Goal: Information Seeking & Learning: Learn about a topic

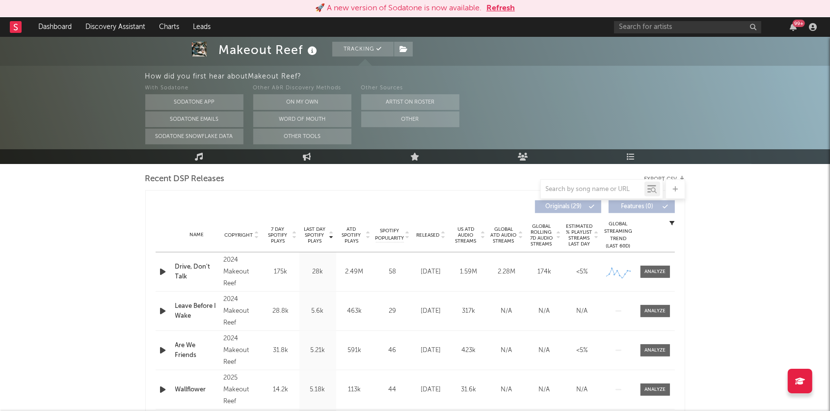
scroll to position [346, 0]
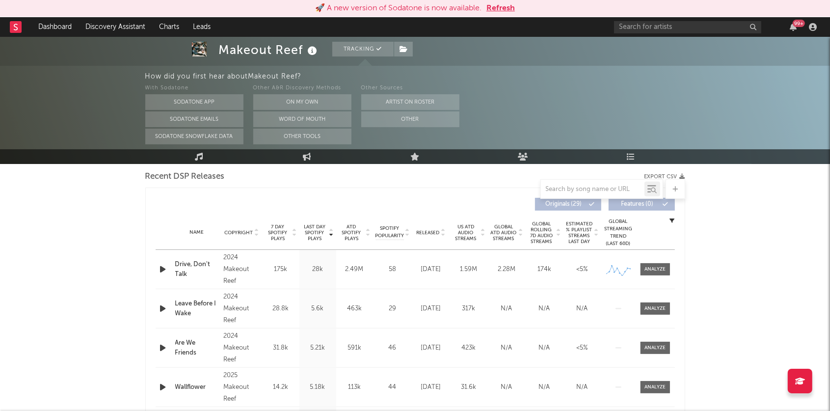
click at [329, 230] on icon at bounding box center [331, 231] width 5 height 4
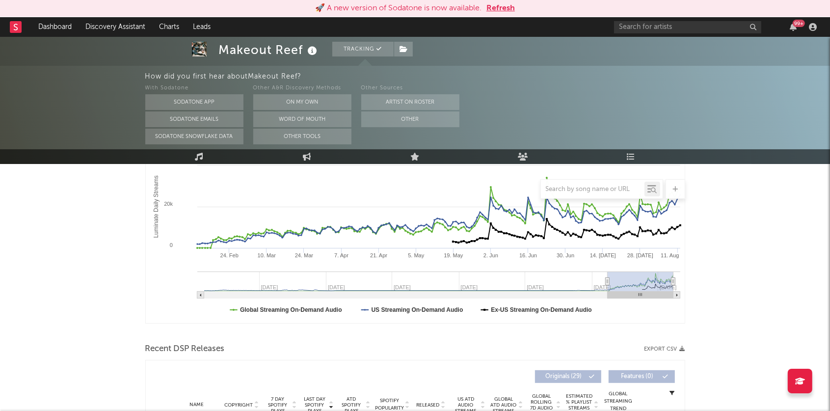
scroll to position [115, 0]
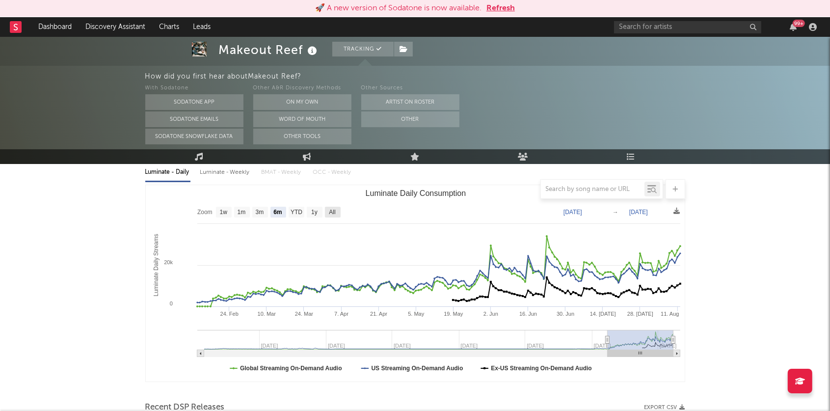
click at [329, 213] on text "All" at bounding box center [332, 212] width 6 height 7
select select "All"
type input "2022-01-30"
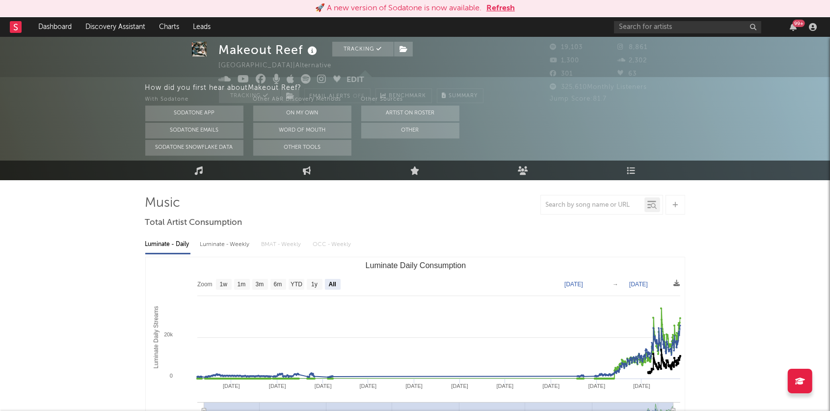
scroll to position [0, 0]
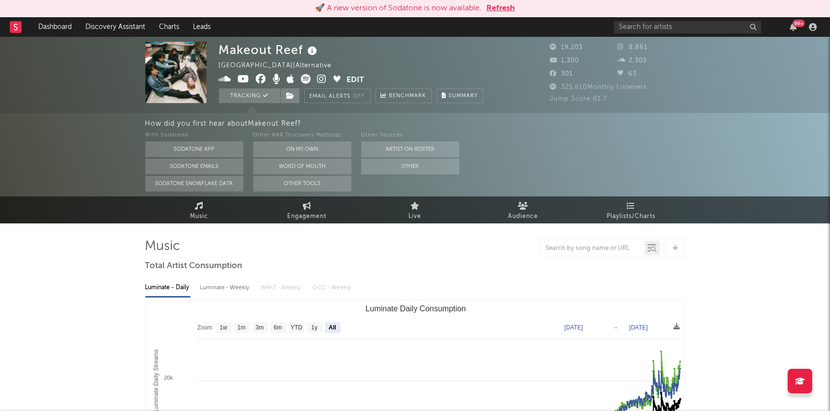
click at [307, 80] on icon at bounding box center [306, 79] width 10 height 10
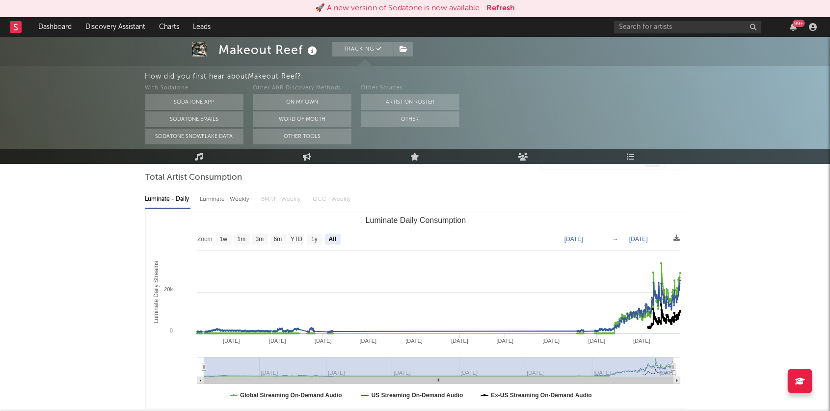
scroll to position [30, 0]
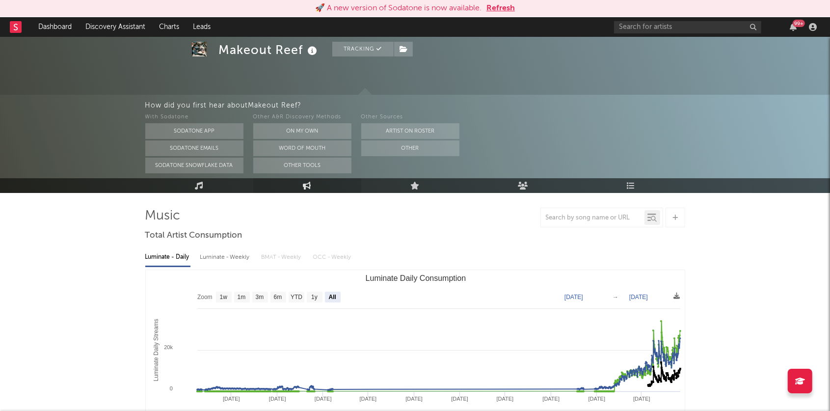
click at [323, 188] on link "Engagement" at bounding box center [307, 185] width 108 height 15
click at [208, 188] on link "Music" at bounding box center [199, 185] width 108 height 15
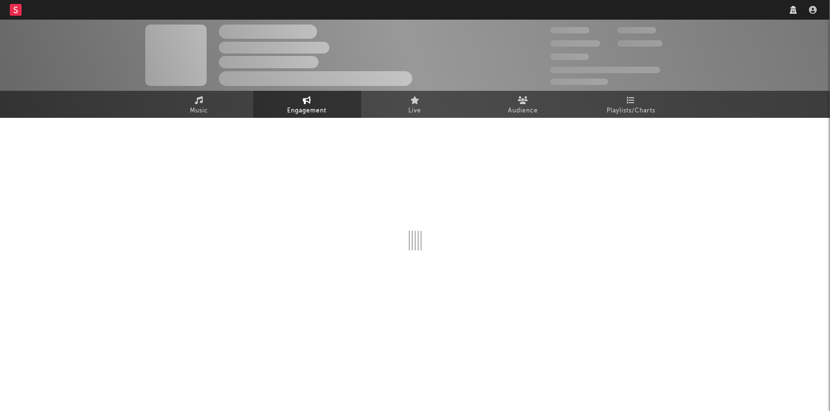
select select "1w"
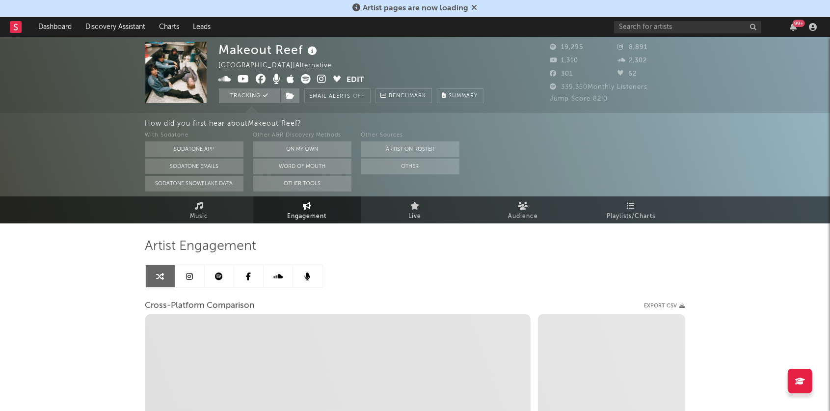
select select "1m"
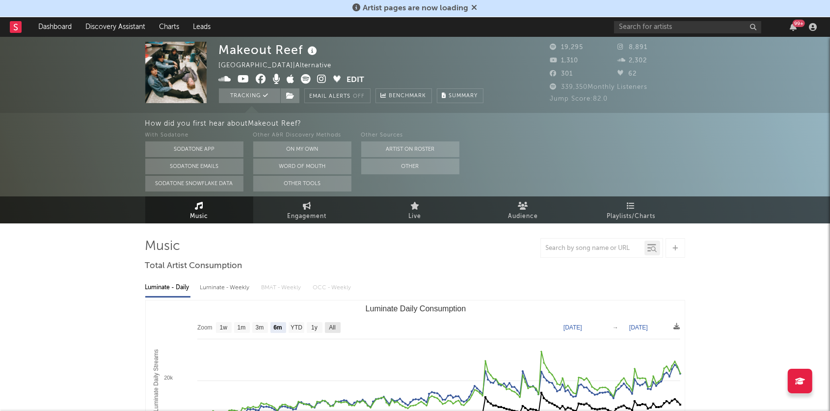
click at [326, 323] on rect "Luminate Daily Consumption" at bounding box center [333, 327] width 16 height 11
select select "All"
type input "2022-01-30"
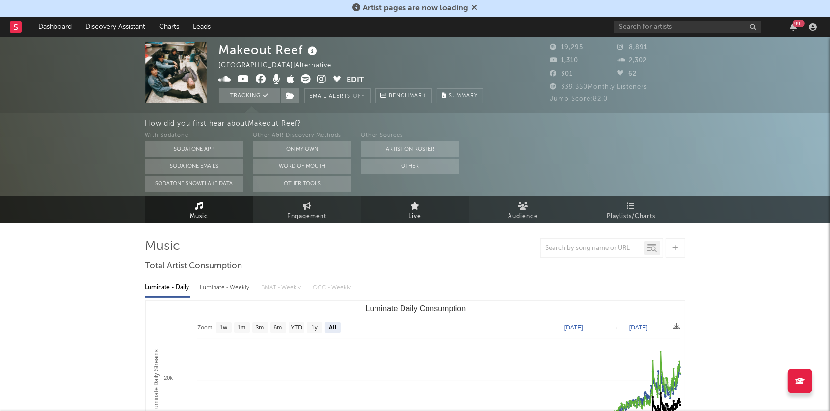
click at [431, 205] on link "Live" at bounding box center [415, 209] width 108 height 27
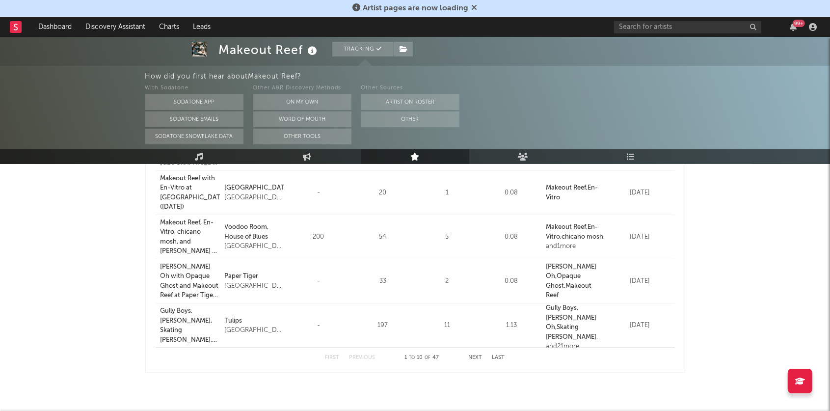
scroll to position [438, 0]
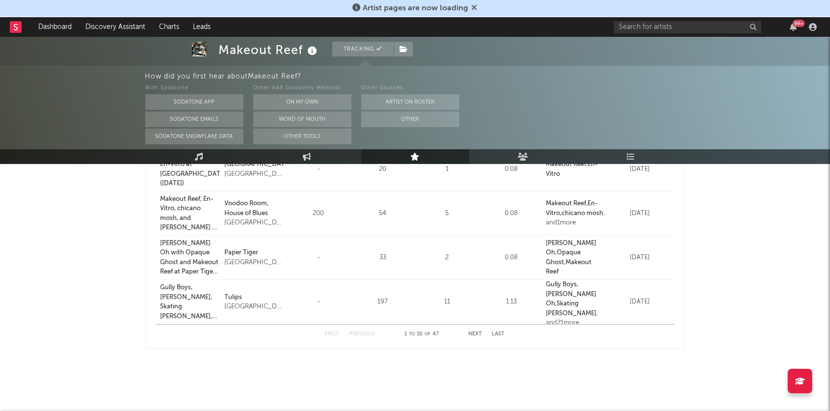
click at [475, 334] on button "Next" at bounding box center [476, 333] width 14 height 5
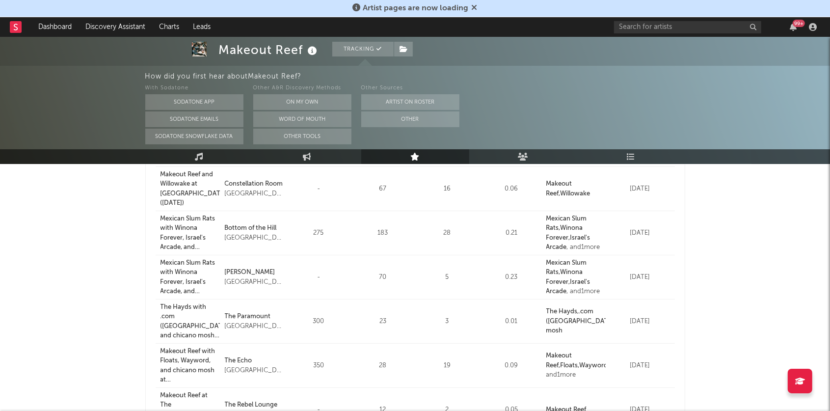
scroll to position [0, 0]
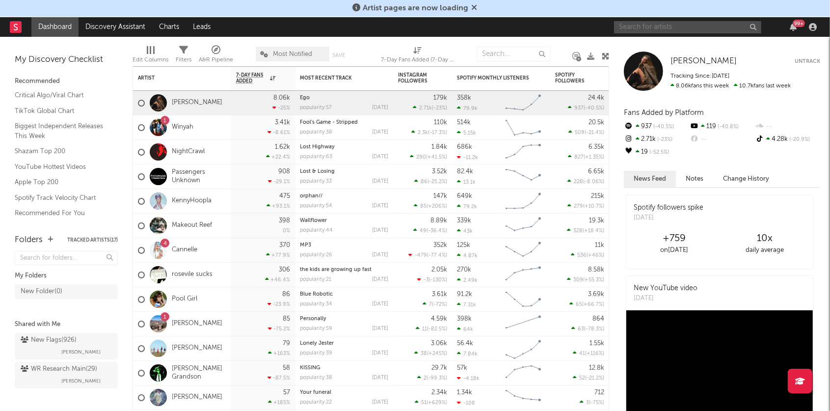
click at [640, 29] on input "text" at bounding box center [687, 27] width 147 height 12
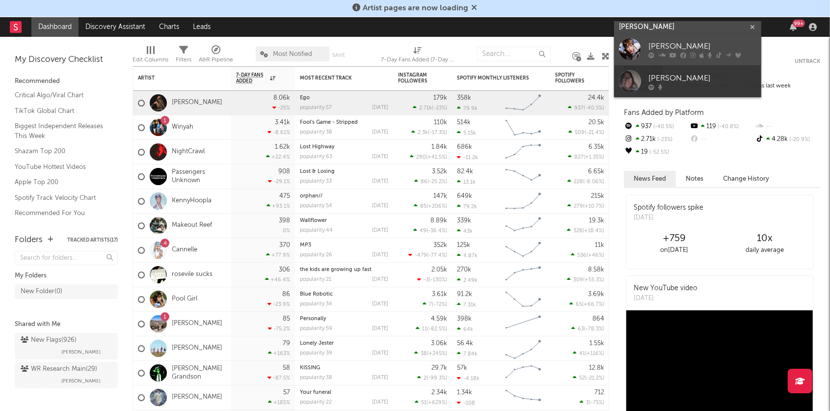
type input "jett bly"
click at [641, 49] on div at bounding box center [630, 49] width 22 height 22
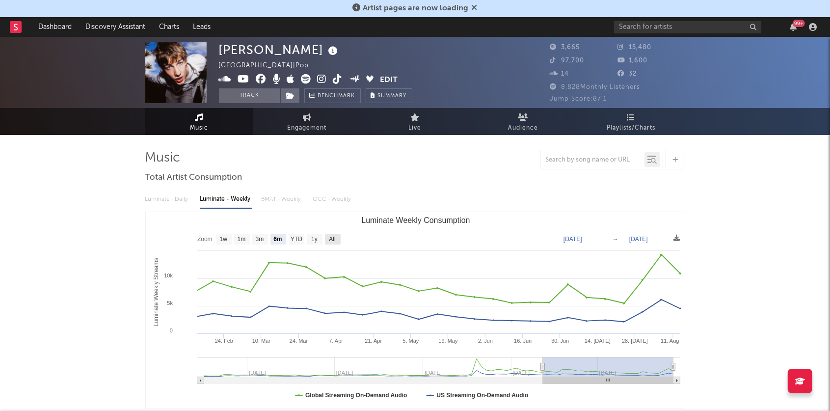
click at [330, 238] on text "All" at bounding box center [332, 239] width 6 height 7
select select "All"
type input "2023-11-02"
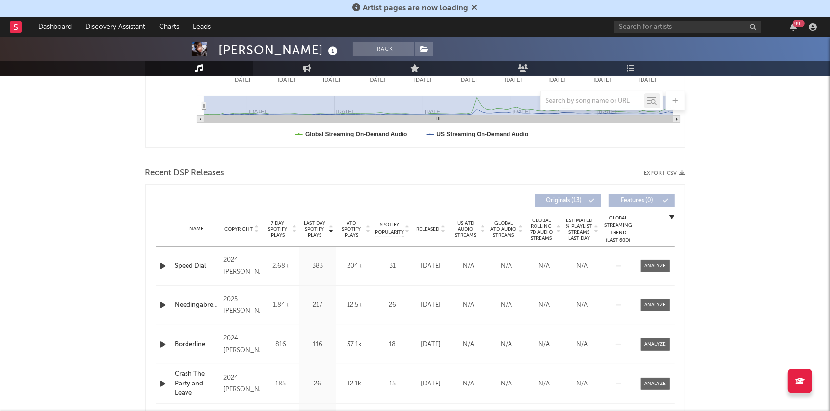
scroll to position [290, 0]
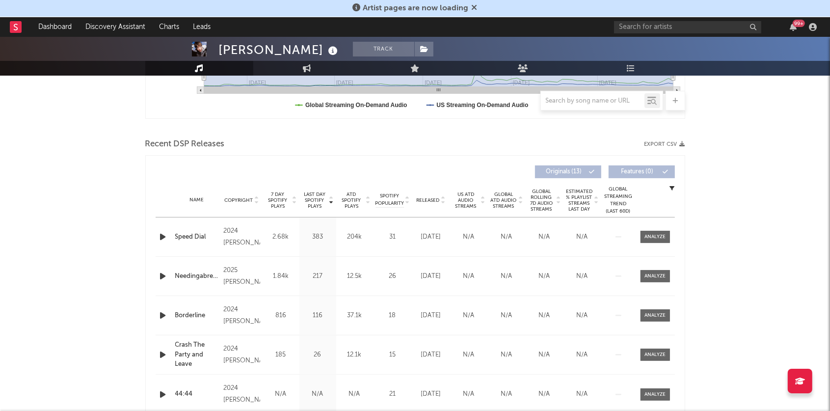
click at [330, 196] on icon at bounding box center [331, 198] width 5 height 4
click at [161, 237] on icon "button" at bounding box center [163, 237] width 10 height 12
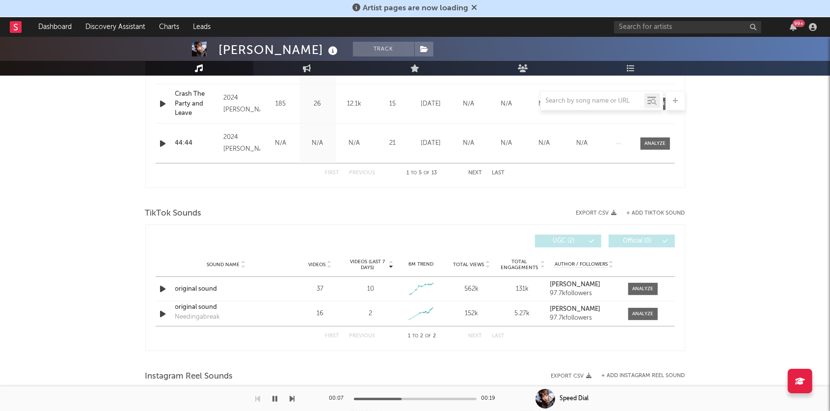
scroll to position [573, 0]
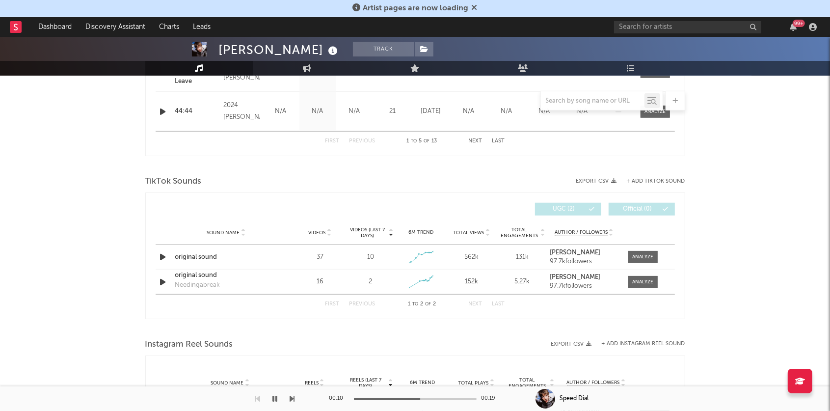
click at [390, 229] on icon at bounding box center [390, 231] width 5 height 4
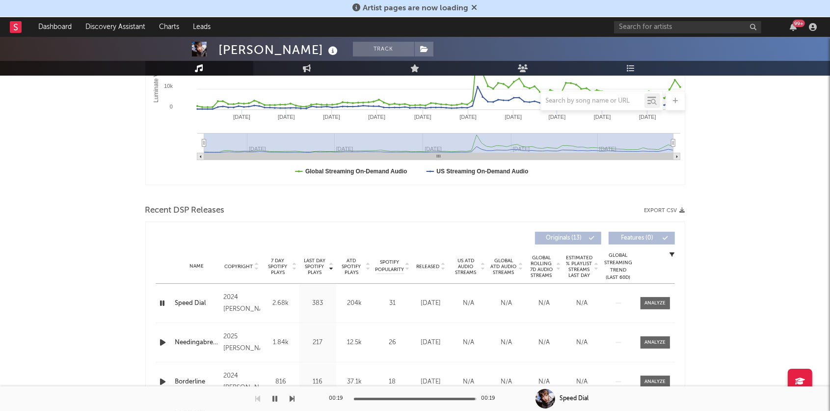
scroll to position [0, 0]
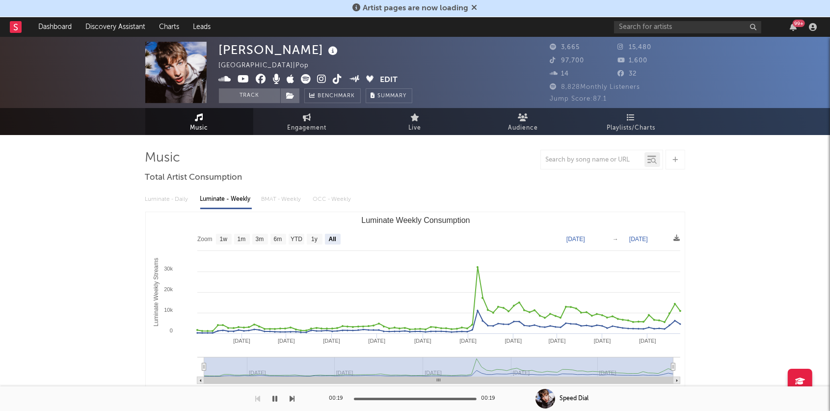
click at [320, 77] on icon at bounding box center [322, 79] width 9 height 10
